Goal: Use online tool/utility: Utilize a website feature to perform a specific function

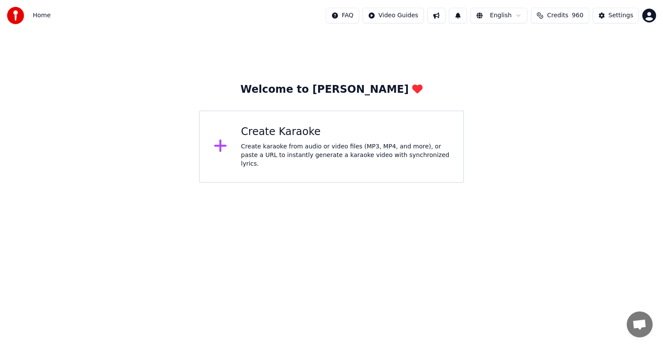
click at [280, 152] on div "Create karaoke from audio or video files (MP3, MP4, and more), or paste a URL t…" at bounding box center [345, 155] width 209 height 26
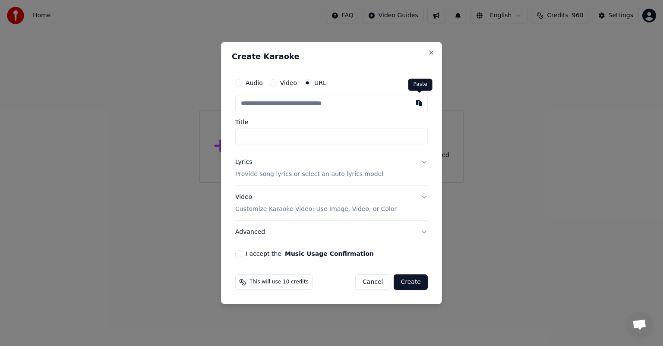
click at [421, 103] on button "button" at bounding box center [419, 103] width 17 height 16
type input "**********"
click at [238, 255] on button "I accept the Music Usage Confirmation" at bounding box center [238, 253] width 7 height 7
click at [411, 279] on button "Create" at bounding box center [411, 283] width 34 height 16
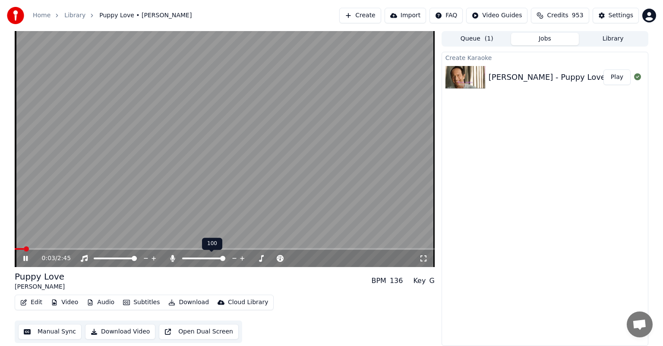
click at [225, 261] on span at bounding box center [222, 258] width 5 height 5
click at [201, 260] on span at bounding box center [201, 258] width 5 height 5
click at [223, 260] on span at bounding box center [222, 258] width 5 height 5
click at [201, 261] on span at bounding box center [201, 258] width 5 height 5
click at [206, 257] on span at bounding box center [205, 258] width 5 height 5
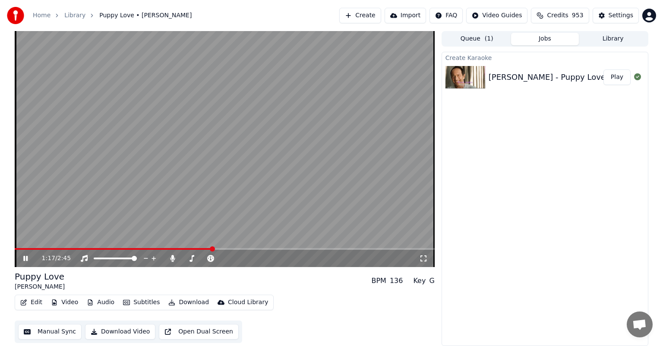
click at [24, 256] on icon at bounding box center [25, 258] width 4 height 5
click at [186, 302] on button "Download" at bounding box center [188, 303] width 47 height 12
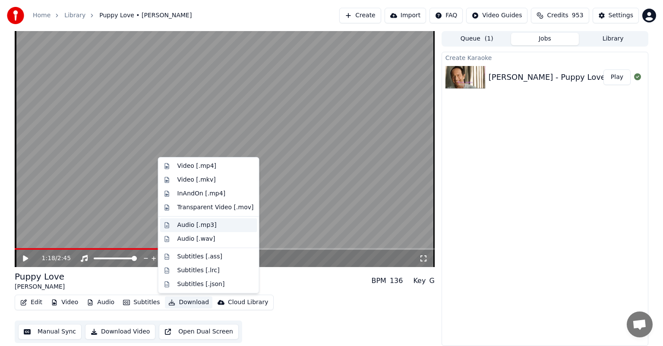
click at [202, 225] on div "Audio [.mp3]" at bounding box center [196, 225] width 39 height 9
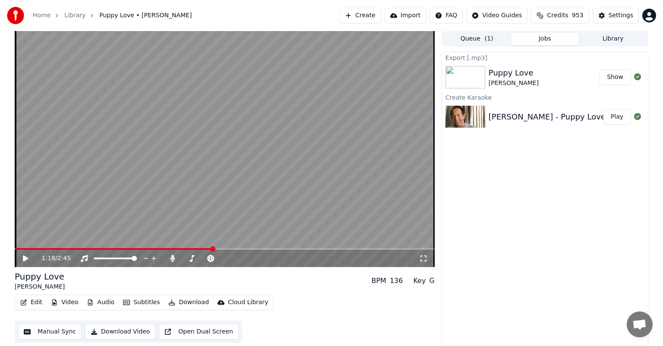
click at [614, 82] on button "Show" at bounding box center [615, 78] width 31 height 16
click at [638, 38] on button "Library" at bounding box center [613, 39] width 68 height 13
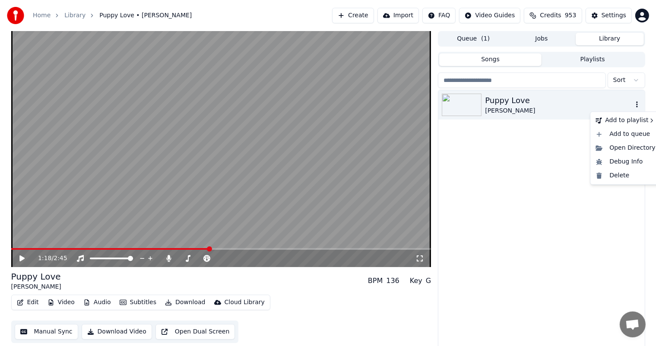
click at [637, 104] on icon "button" at bounding box center [637, 104] width 2 height 6
click at [615, 175] on div "Delete" at bounding box center [625, 176] width 66 height 14
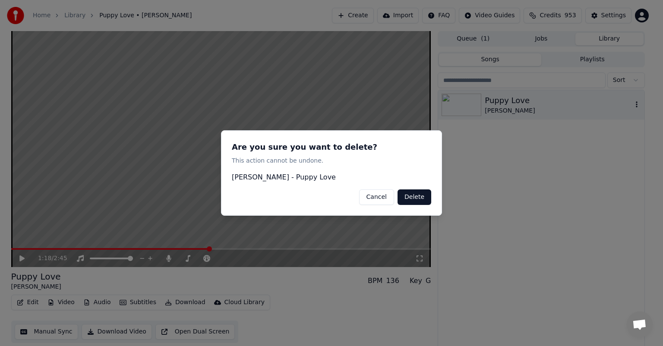
click at [409, 199] on button "Delete" at bounding box center [415, 198] width 34 height 16
